Goal: Find specific page/section: Find specific page/section

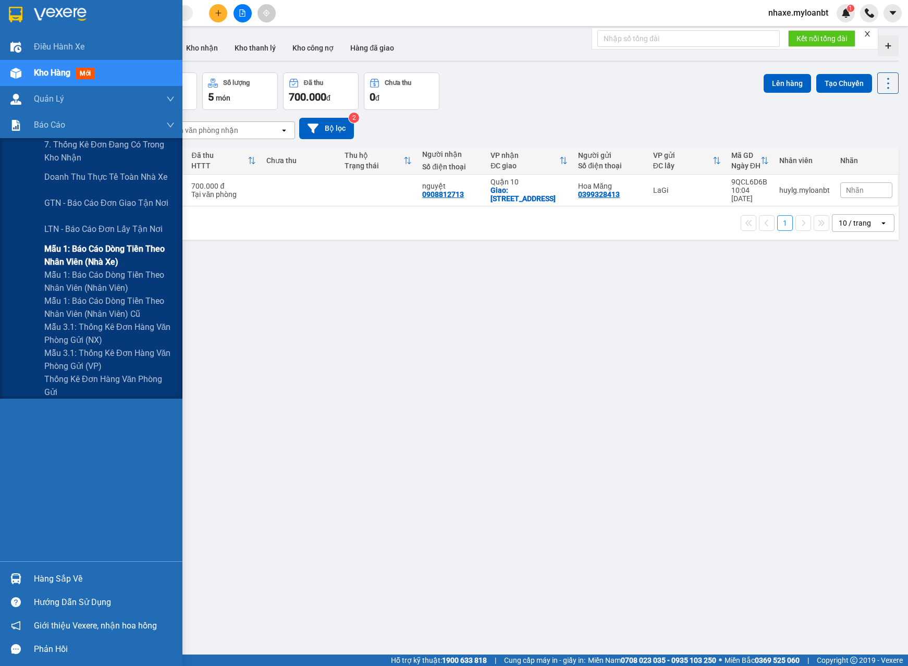
click at [67, 248] on span "Mẫu 1: Báo cáo dòng tiền theo nhân viên (Nhà xe)" at bounding box center [109, 255] width 130 height 26
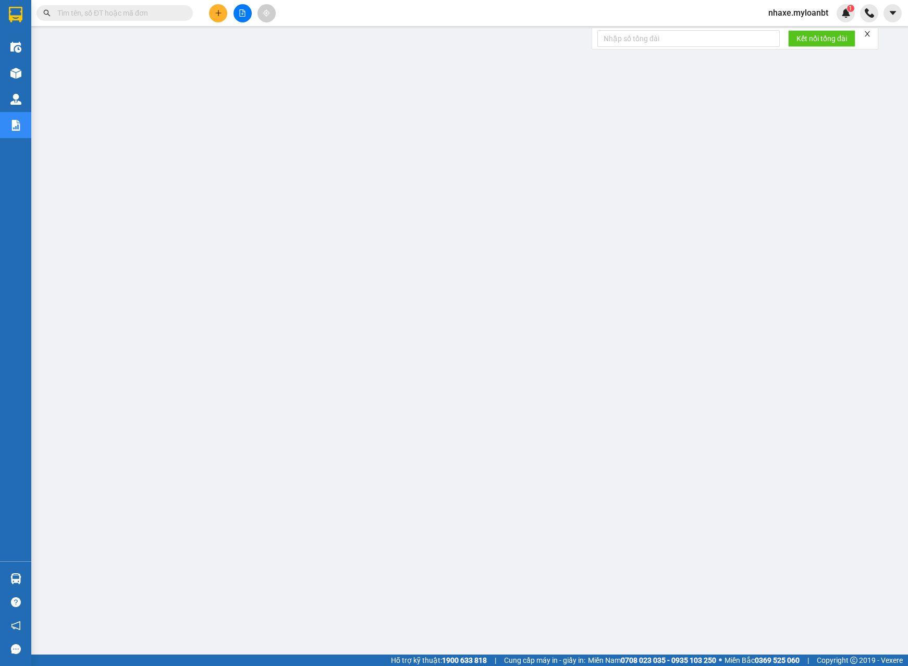
click at [863, 36] on form "Kết nối tổng đài" at bounding box center [735, 39] width 287 height 22
click at [869, 33] on icon "close" at bounding box center [867, 33] width 5 height 5
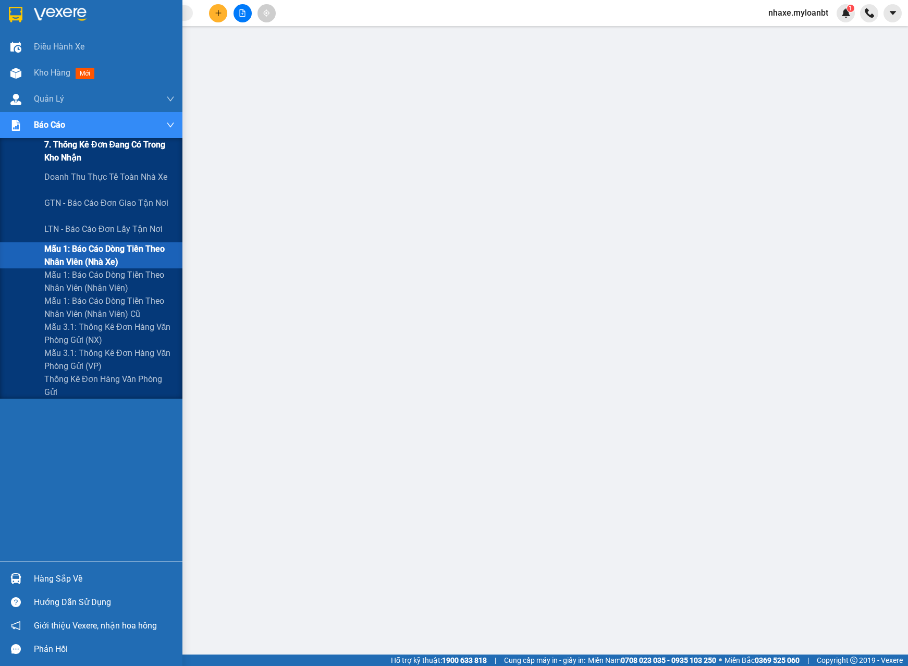
click at [80, 162] on span "7. Thống kê đơn đang có trong kho nhận" at bounding box center [109, 151] width 130 height 26
